Goal: Task Accomplishment & Management: Complete application form

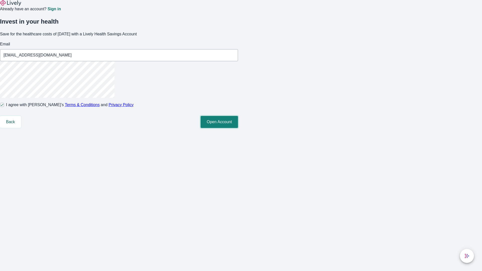
click at [238, 128] on button "Open Account" at bounding box center [219, 122] width 37 height 12
type input "[EMAIL_ADDRESS][DOMAIN_NAME]"
click at [4, 107] on input "I agree with Lively’s Terms & Conditions and Privacy Policy" at bounding box center [2, 105] width 4 height 4
checkbox input "false"
type input "[EMAIL_ADDRESS][DOMAIN_NAME]"
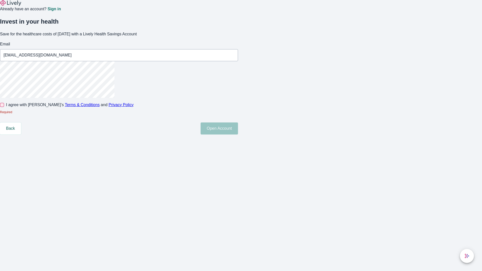
click at [4, 107] on input "I agree with Lively’s Terms & Conditions and Privacy Policy" at bounding box center [2, 105] width 4 height 4
checkbox input "true"
click at [238, 128] on button "Open Account" at bounding box center [219, 122] width 37 height 12
